Goal: Navigation & Orientation: Find specific page/section

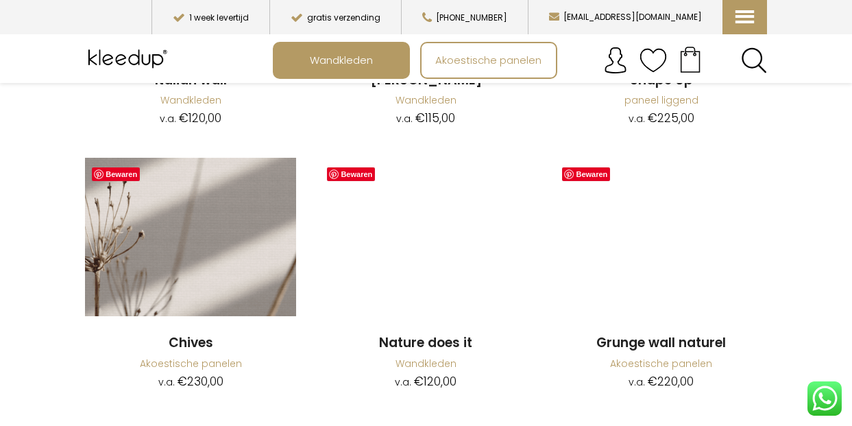
scroll to position [1302, 0]
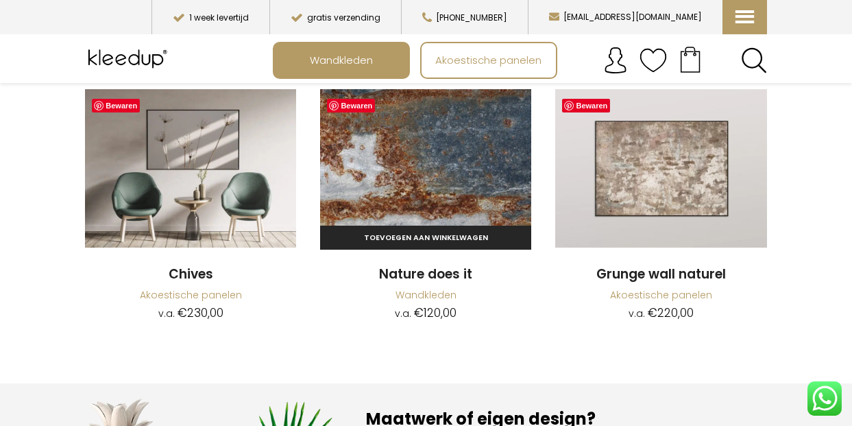
click at [428, 145] on img at bounding box center [425, 168] width 211 height 158
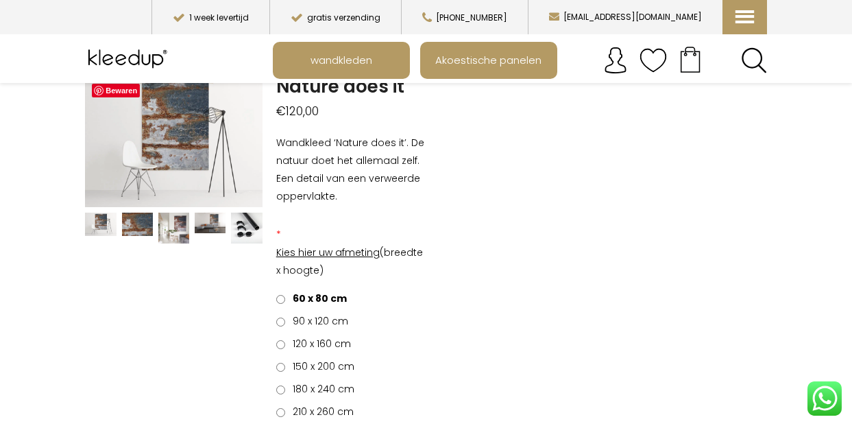
scroll to position [206, 0]
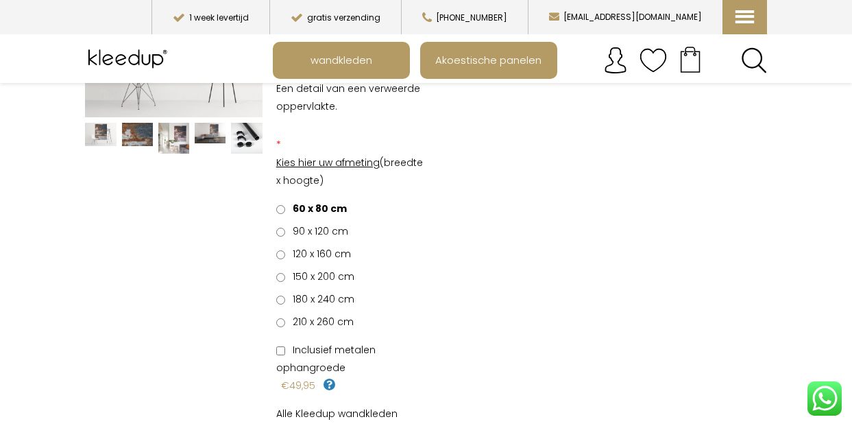
click at [250, 138] on img at bounding box center [246, 138] width 31 height 31
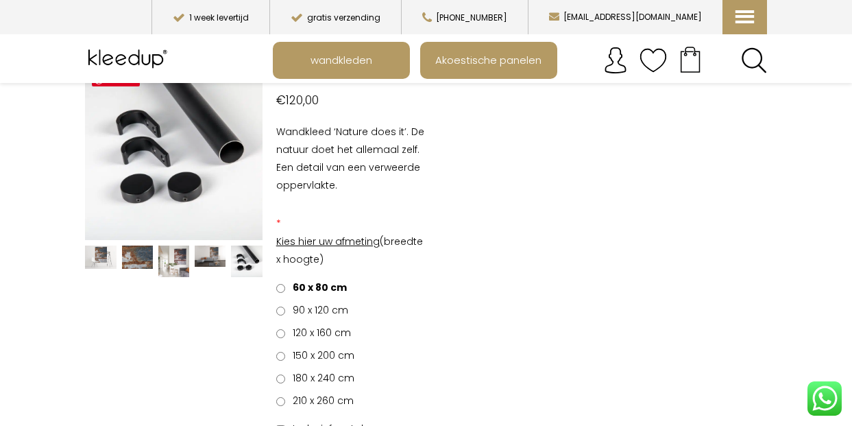
scroll to position [137, 0]
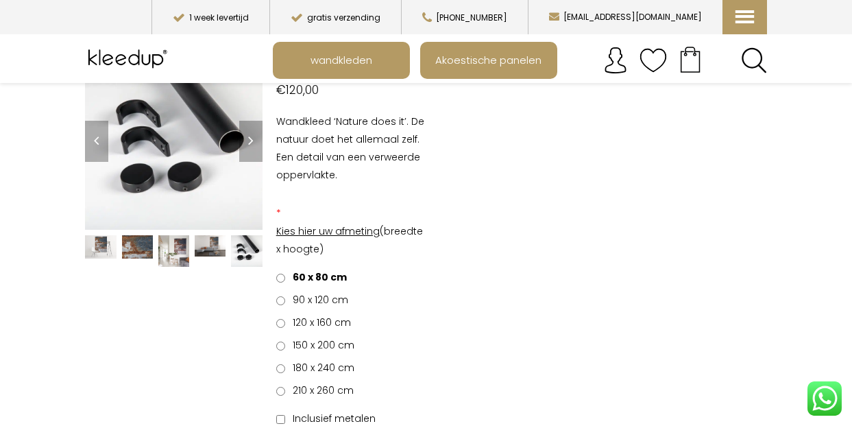
click at [183, 250] on img at bounding box center [173, 250] width 31 height 31
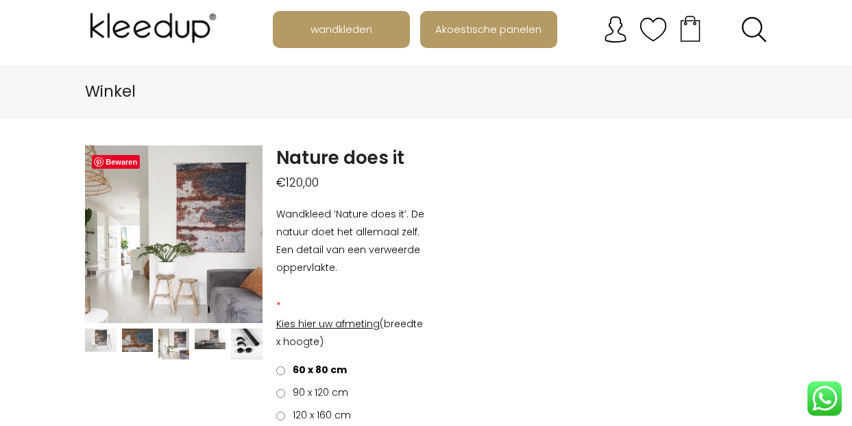
scroll to position [69, 0]
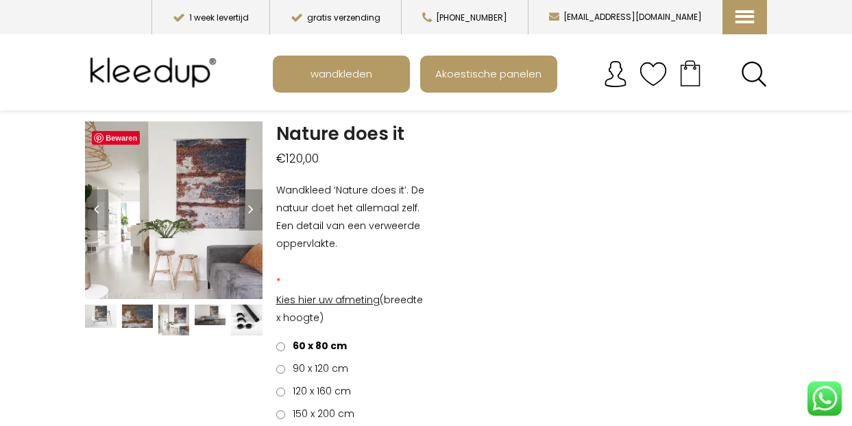
click at [147, 319] on img at bounding box center [137, 315] width 31 height 23
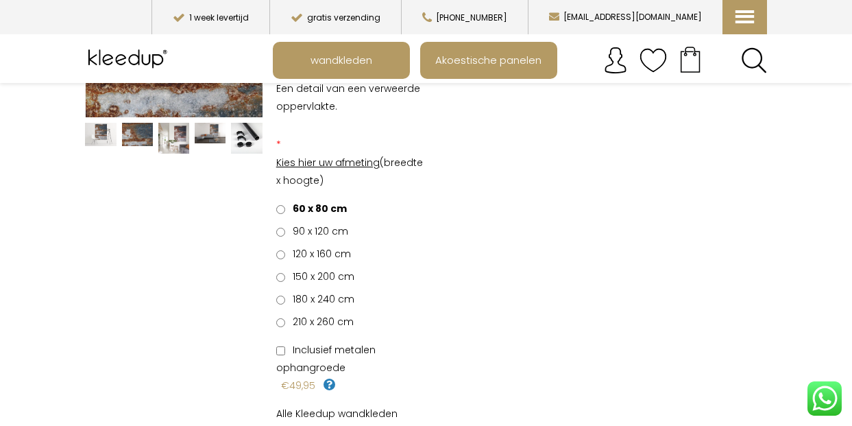
scroll to position [0, 0]
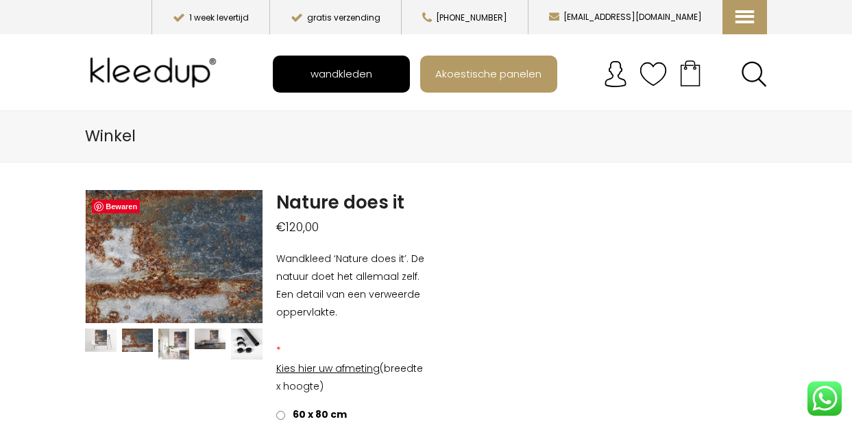
click at [319, 73] on span "wandkleden" at bounding box center [341, 73] width 77 height 26
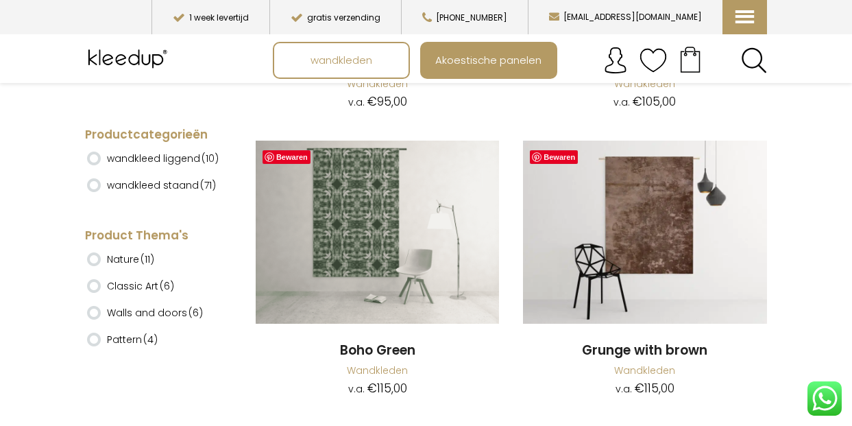
scroll to position [6304, 0]
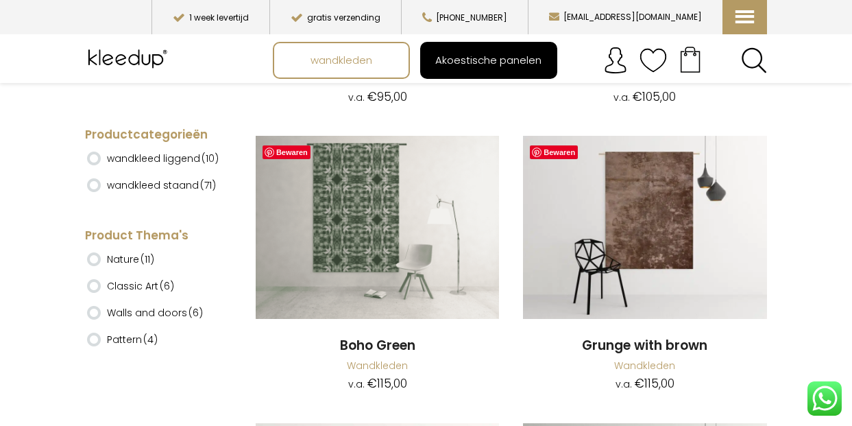
click at [490, 60] on span "Akoestische panelen" at bounding box center [488, 60] width 121 height 26
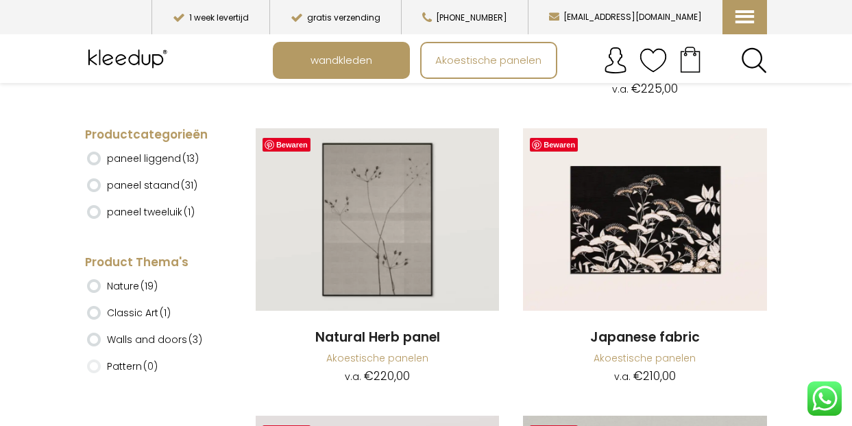
scroll to position [3563, 0]
